Goal: Task Accomplishment & Management: Complete application form

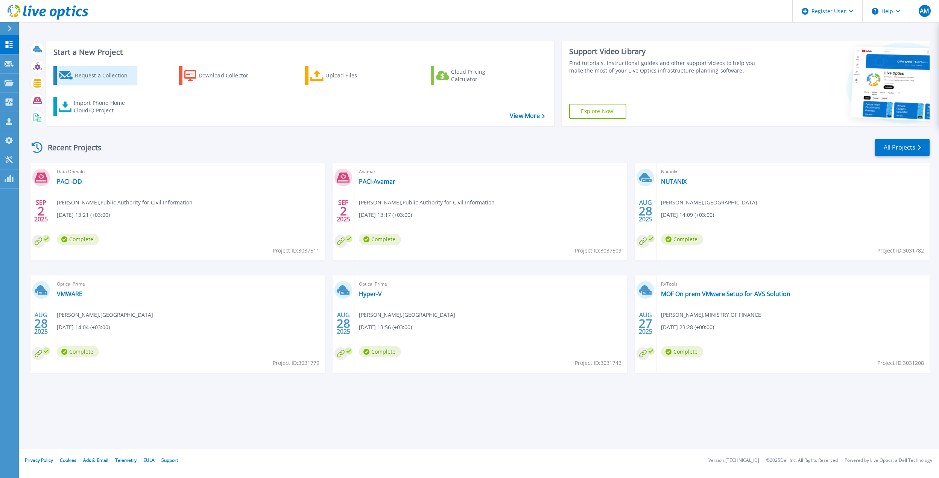
click at [74, 80] on link "Request a Collection" at bounding box center [95, 75] width 84 height 19
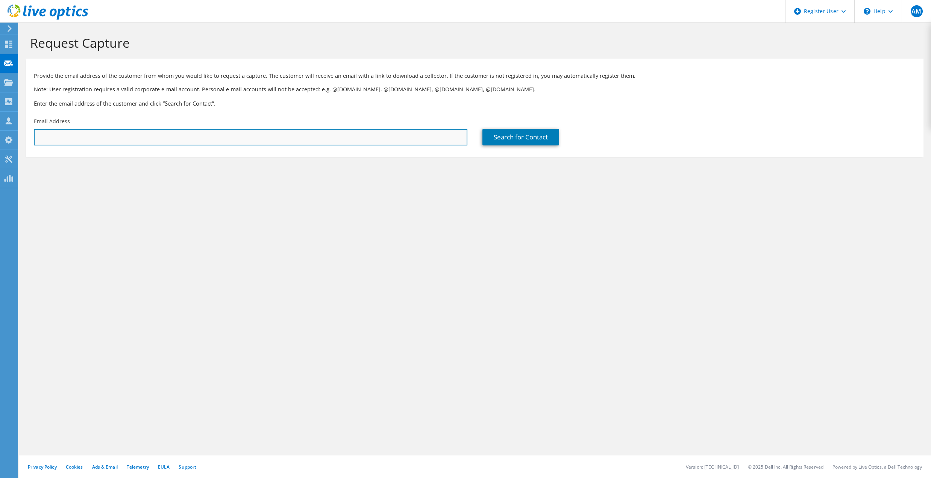
click at [257, 136] on input "text" at bounding box center [251, 137] width 434 height 17
paste input "ahmad.dahab@cpa.gov.kw"
type input "ahmad.dahab@cpa.gov.kw"
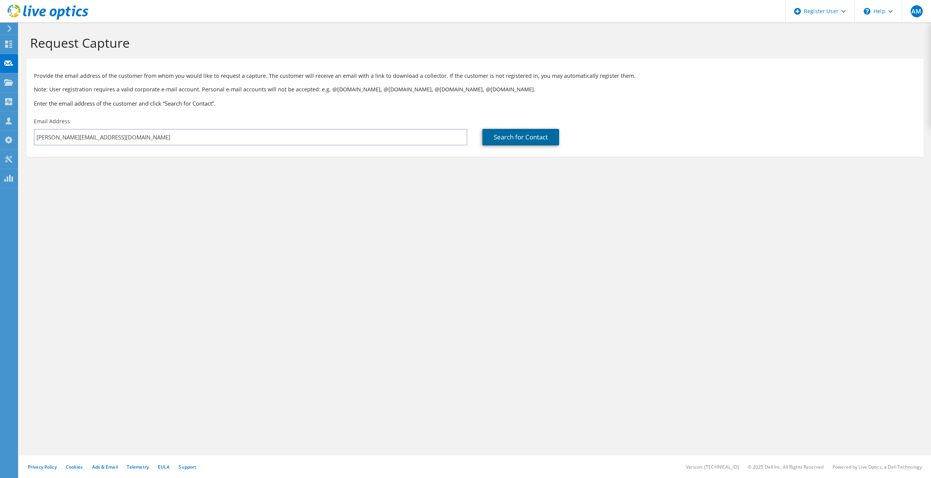
click at [507, 139] on link "Search for Contact" at bounding box center [520, 137] width 77 height 17
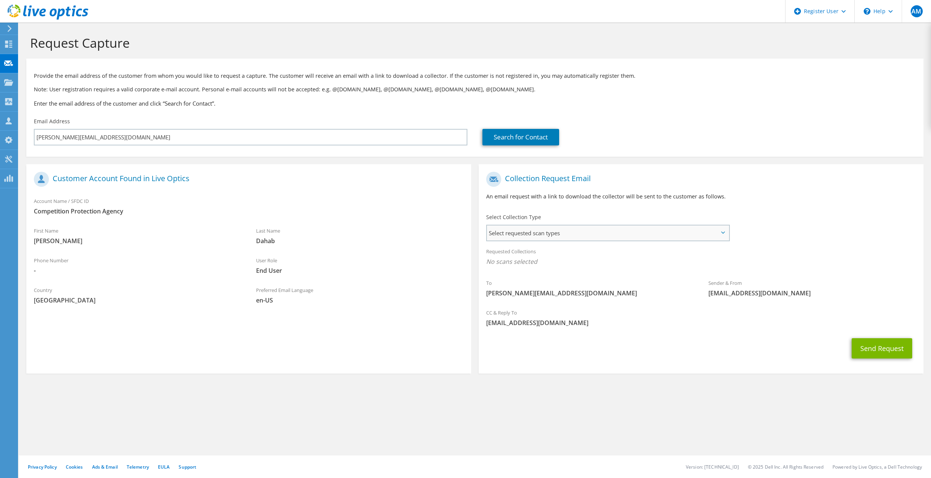
click at [542, 233] on span "Select requested scan types" at bounding box center [608, 233] width 242 height 15
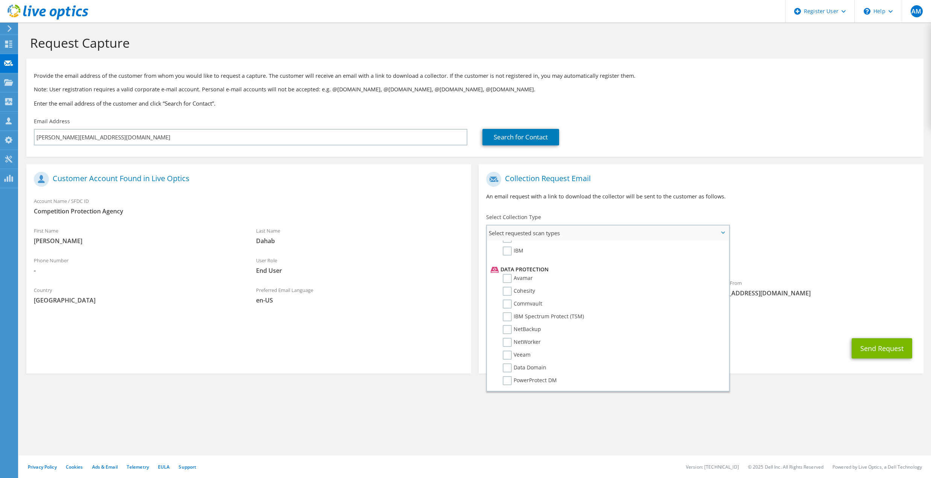
scroll to position [316, 0]
click at [508, 350] on label "Data Domain" at bounding box center [525, 354] width 44 height 9
click at [0, 0] on input "Data Domain" at bounding box center [0, 0] width 0 height 0
click at [507, 363] on label "PowerProtect DM" at bounding box center [530, 367] width 54 height 9
click at [0, 0] on input "PowerProtect DM" at bounding box center [0, 0] width 0 height 0
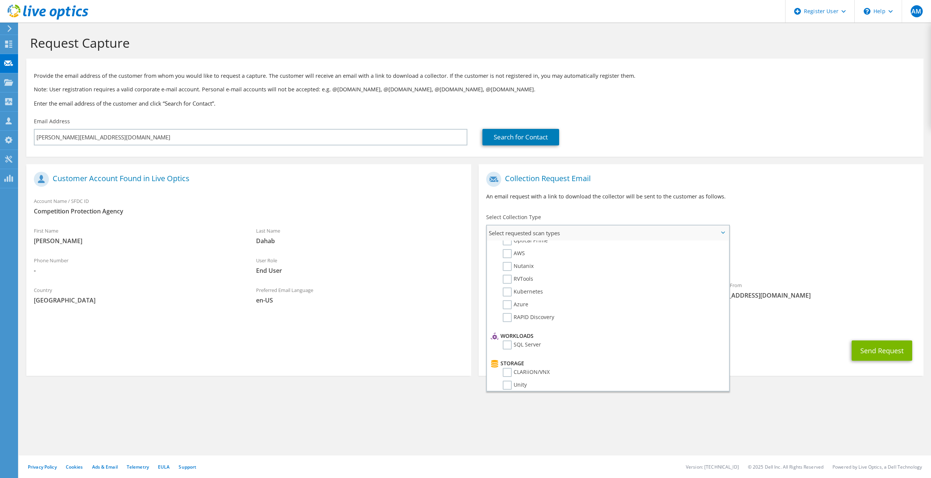
scroll to position [0, 0]
click at [868, 230] on div "To ahmad.dahab@cpa.gov.kw Sender & From liveoptics@liveoptics.com" at bounding box center [701, 237] width 445 height 139
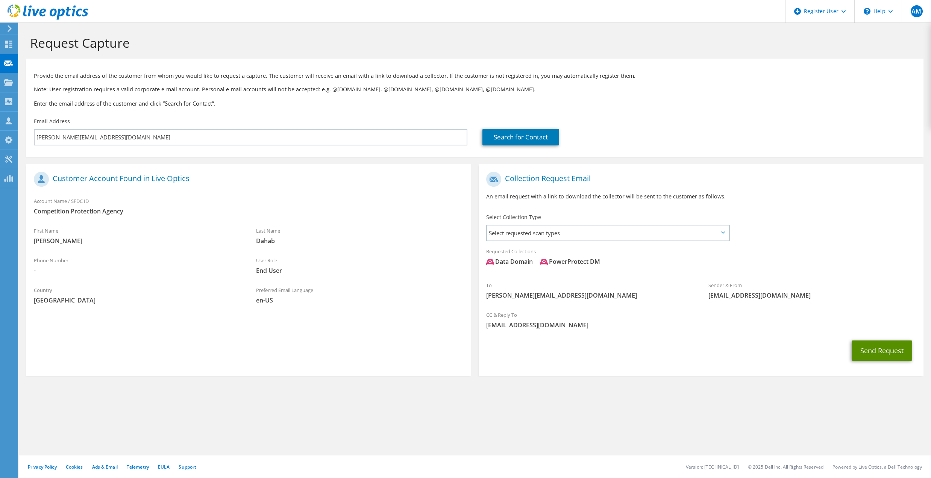
click at [880, 350] on button "Send Request" at bounding box center [882, 351] width 61 height 20
